Goal: Task Accomplishment & Management: Use online tool/utility

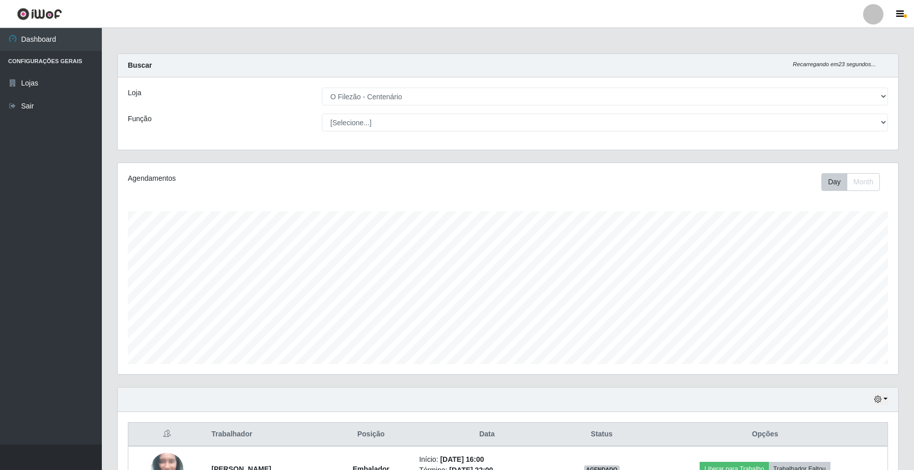
select select "203"
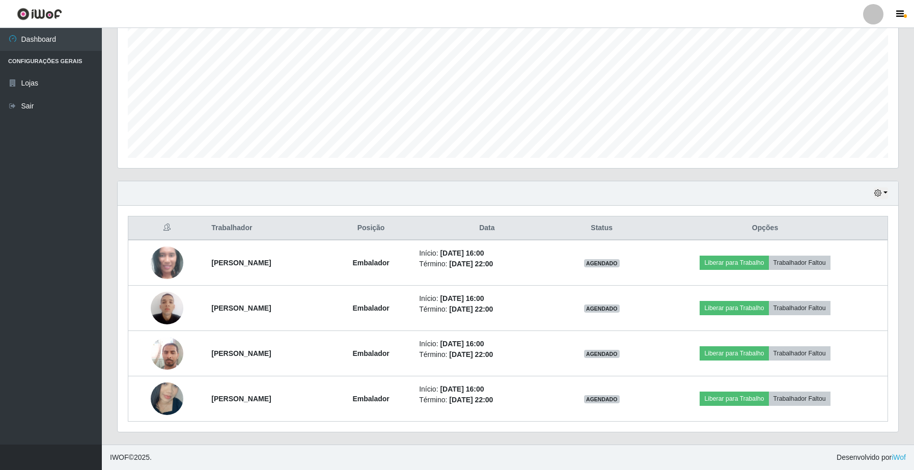
scroll to position [212, 780]
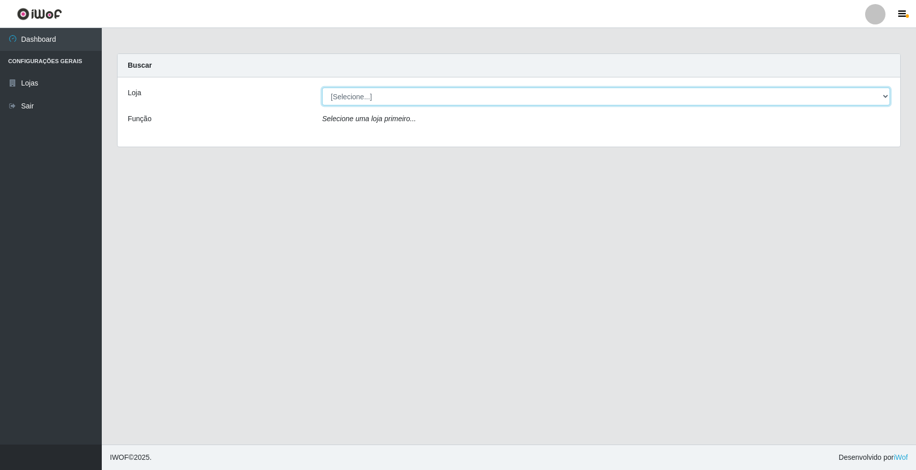
click at [344, 97] on select "[Selecione...] O Filezão - Centenário" at bounding box center [606, 97] width 568 height 18
select select "203"
click at [322, 88] on select "[Selecione...] O Filezão - Centenário" at bounding box center [606, 97] width 568 height 18
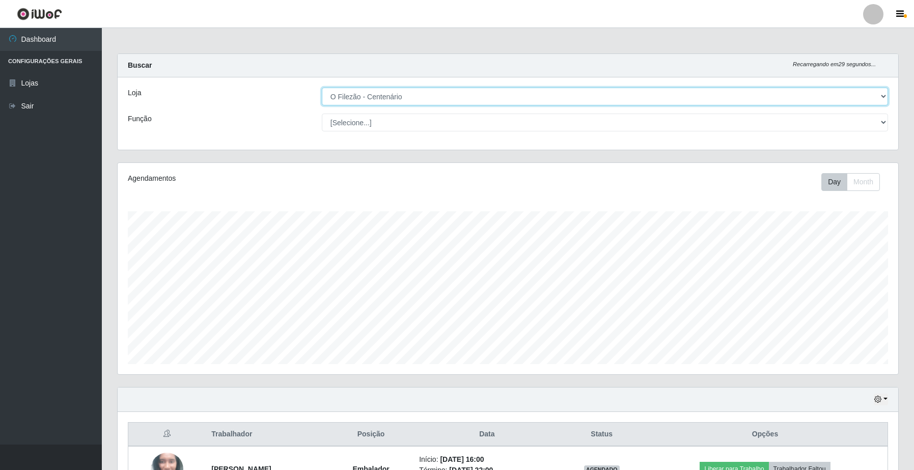
scroll to position [212, 780]
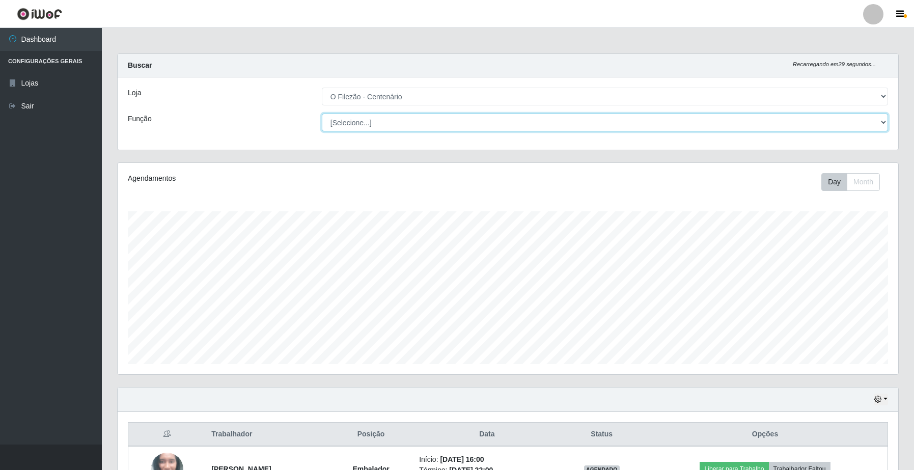
click at [345, 121] on select "[Selecione...] Auxiliar de Estacionamento Auxiliar de Estacionamento + Auxiliar…" at bounding box center [605, 122] width 566 height 18
select select "1"
click at [322, 113] on select "[Selecione...] Auxiliar de Estacionamento Auxiliar de Estacionamento + Auxiliar…" at bounding box center [605, 122] width 566 height 18
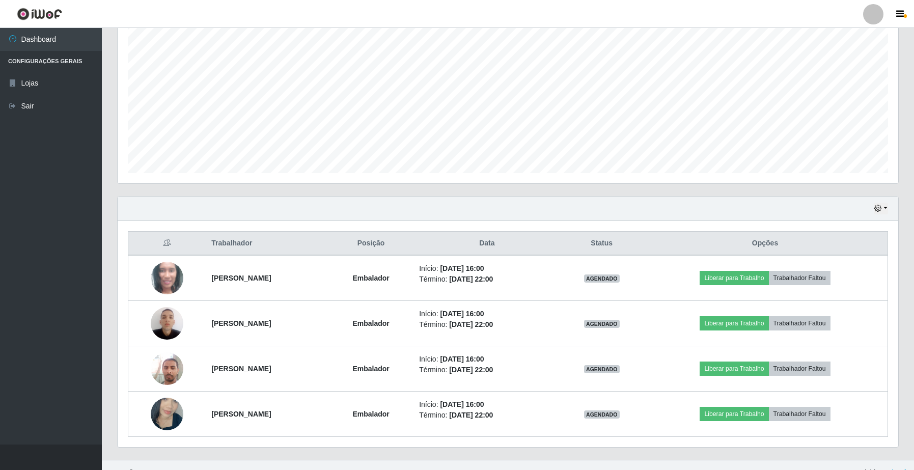
scroll to position [207, 0]
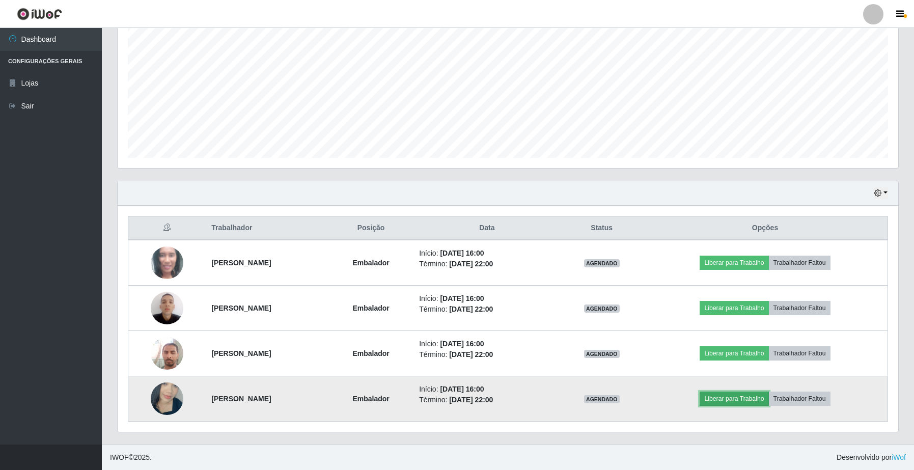
click at [768, 396] on button "Liberar para Trabalho" at bounding box center [733, 398] width 69 height 14
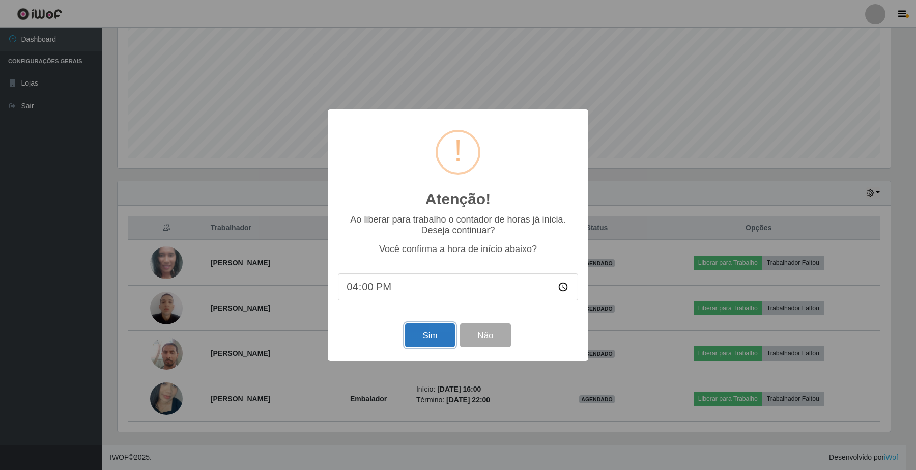
click at [431, 331] on button "Sim" at bounding box center [429, 335] width 49 height 24
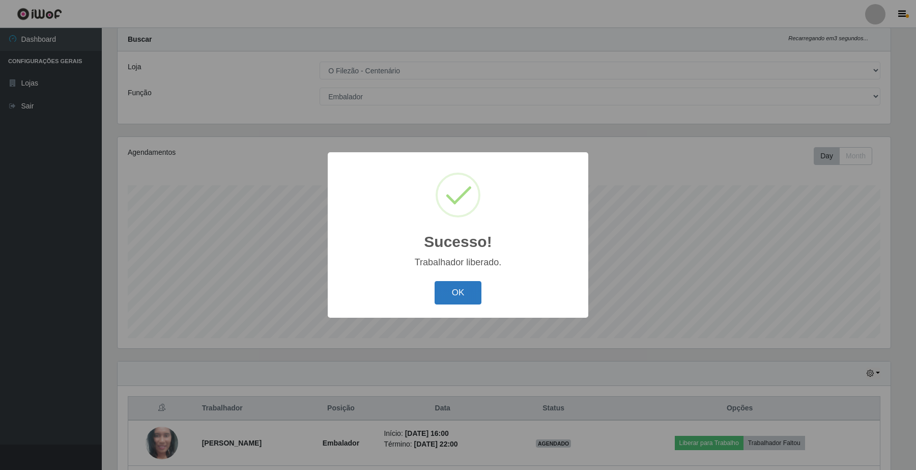
click at [467, 298] on button "OK" at bounding box center [458, 293] width 47 height 24
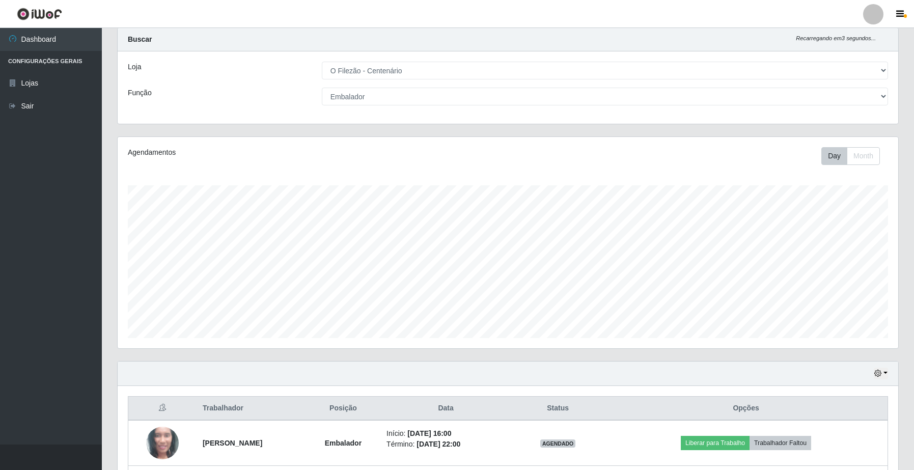
scroll to position [207, 0]
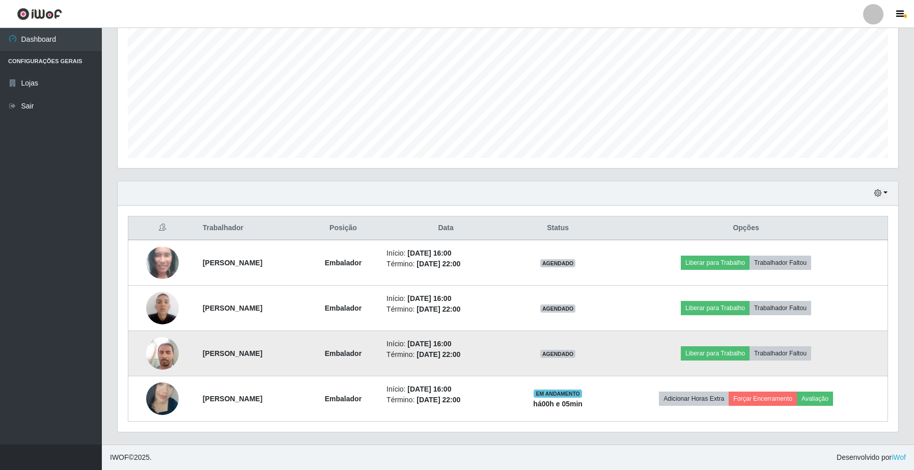
click at [719, 344] on td "Liberar para Trabalho Trabalhador Faltou" at bounding box center [745, 353] width 283 height 45
click at [716, 355] on button "Liberar para Trabalho" at bounding box center [714, 353] width 69 height 14
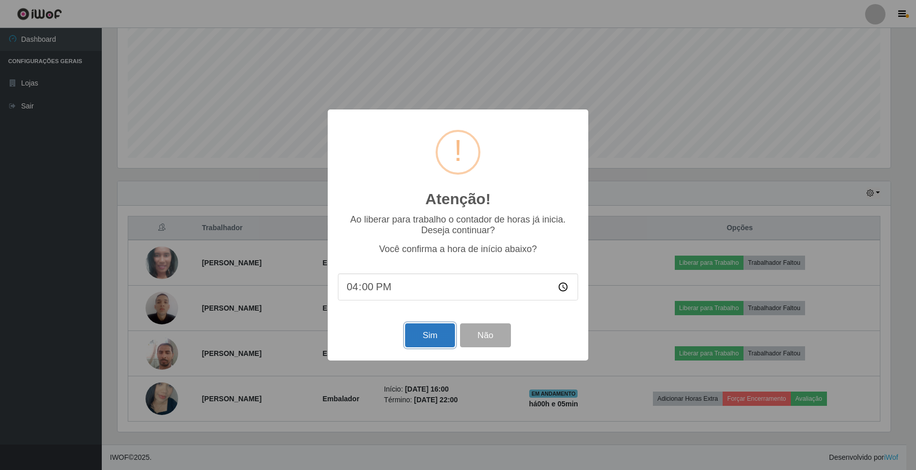
click at [445, 330] on button "Sim" at bounding box center [429, 335] width 49 height 24
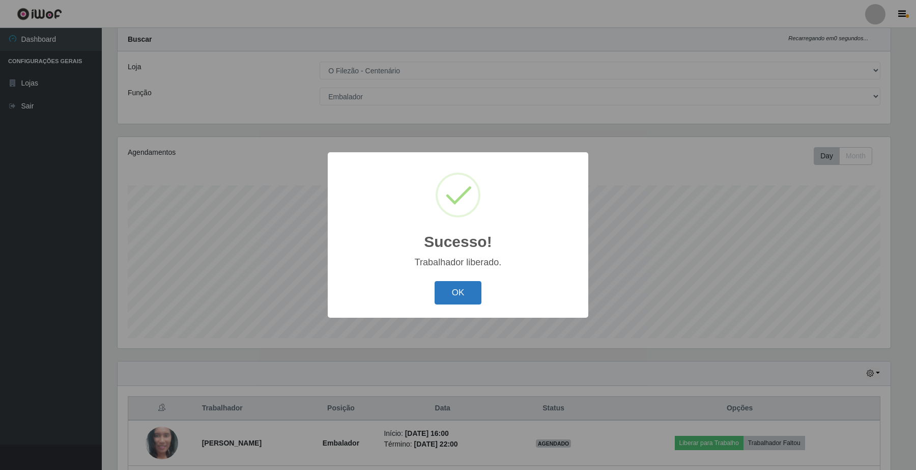
click at [453, 296] on button "OK" at bounding box center [458, 293] width 47 height 24
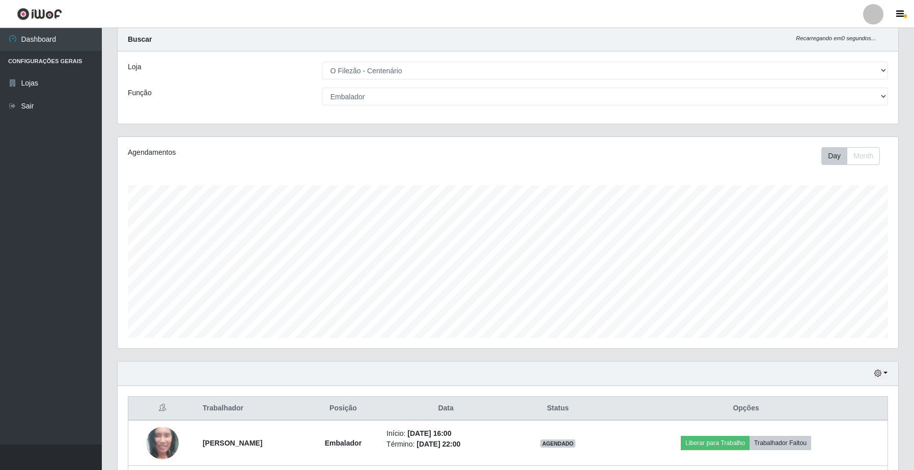
scroll to position [153, 0]
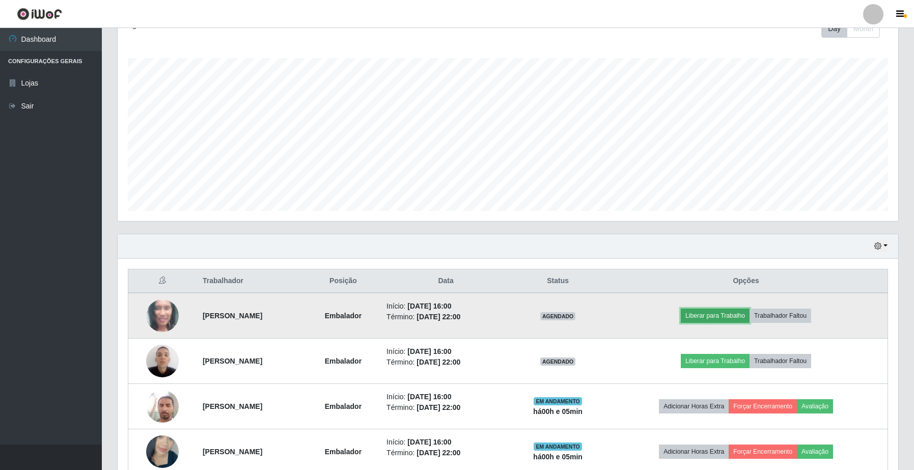
click at [739, 319] on button "Liberar para Trabalho" at bounding box center [714, 315] width 69 height 14
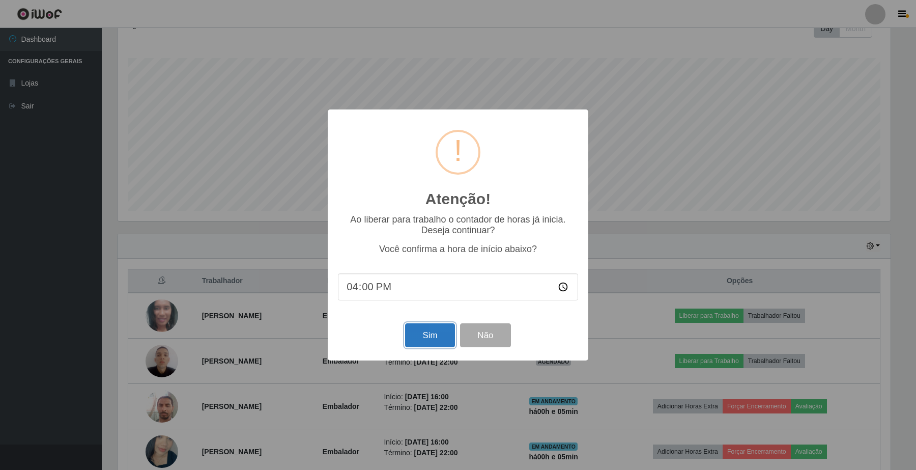
click at [422, 344] on button "Sim" at bounding box center [429, 335] width 49 height 24
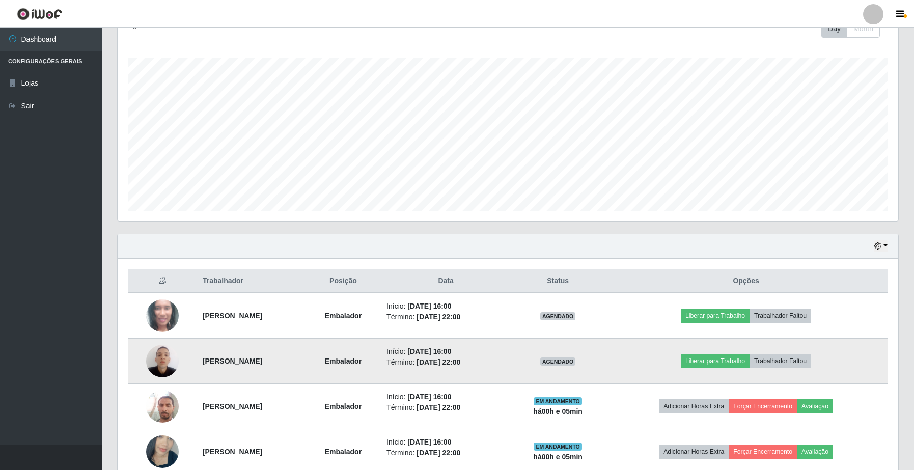
scroll to position [0, 0]
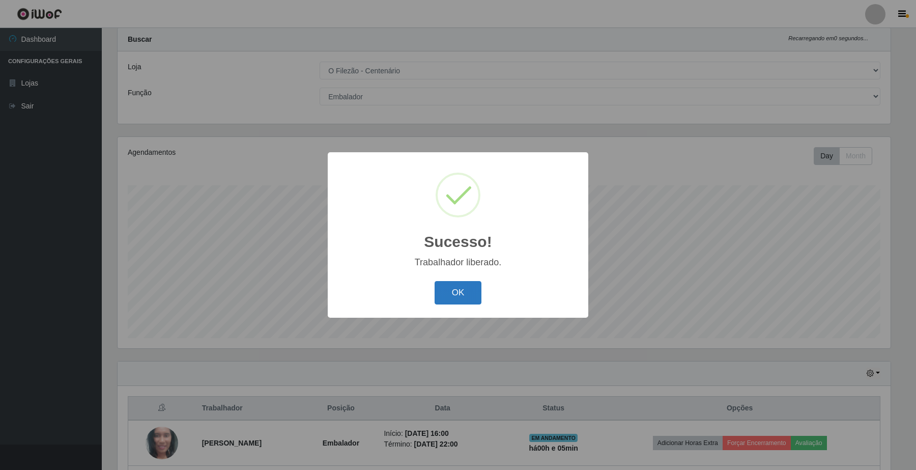
click at [461, 298] on button "OK" at bounding box center [458, 293] width 47 height 24
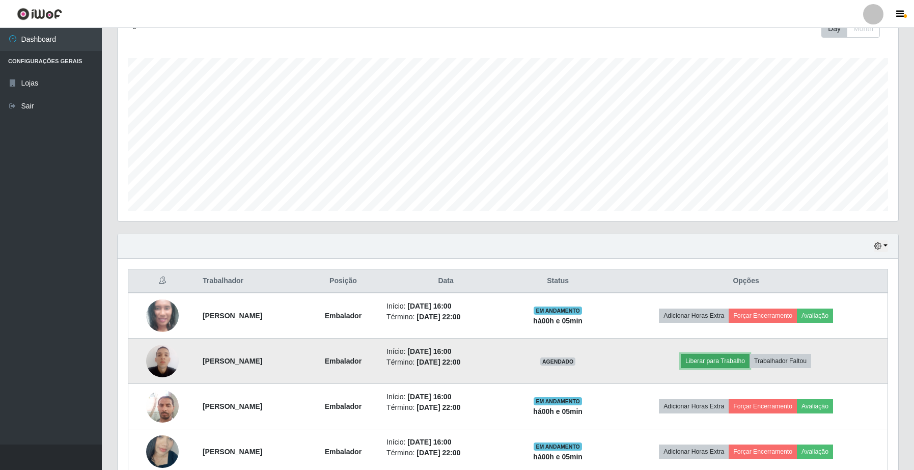
click at [722, 364] on button "Liberar para Trabalho" at bounding box center [714, 361] width 69 height 14
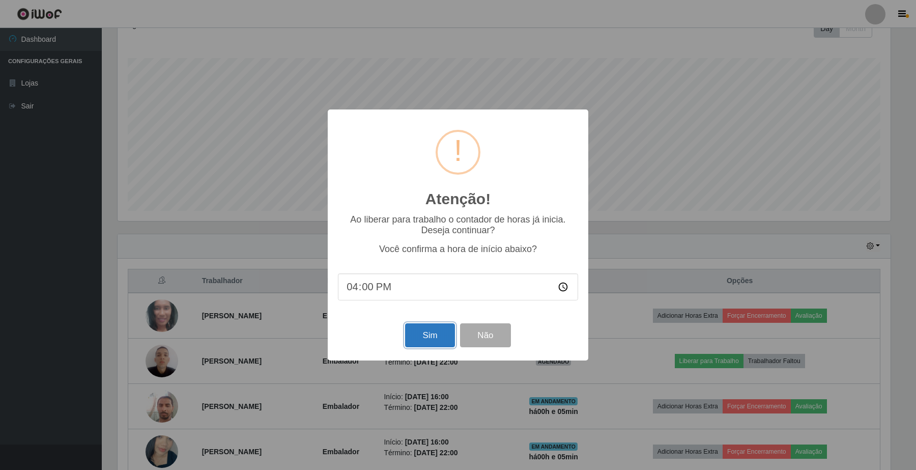
click at [425, 347] on button "Sim" at bounding box center [429, 335] width 49 height 24
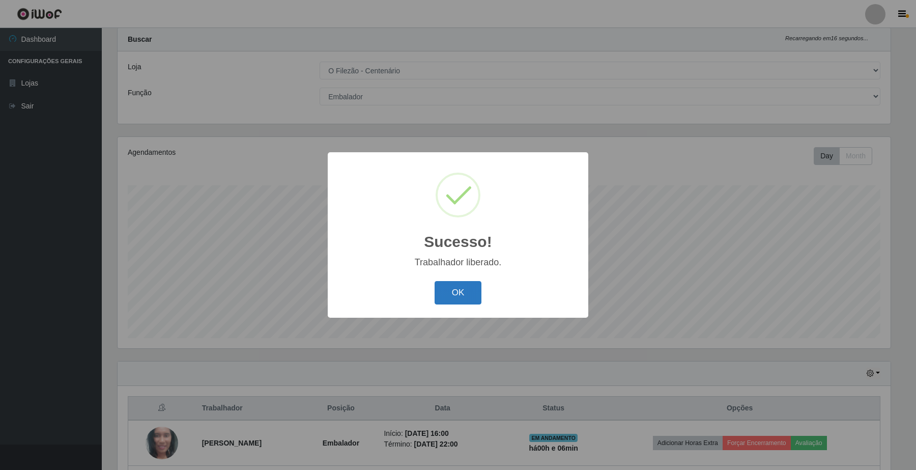
click at [467, 296] on button "OK" at bounding box center [458, 293] width 47 height 24
